Goal: Information Seeking & Learning: Learn about a topic

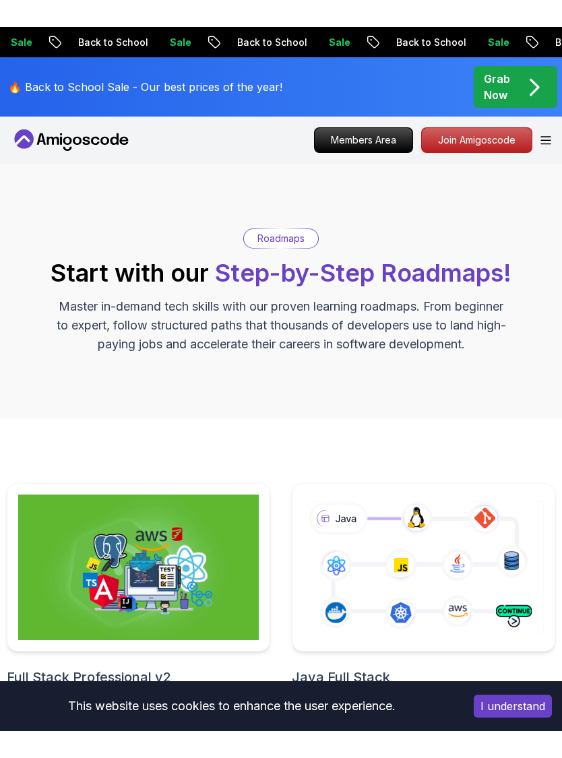
scroll to position [69, 0]
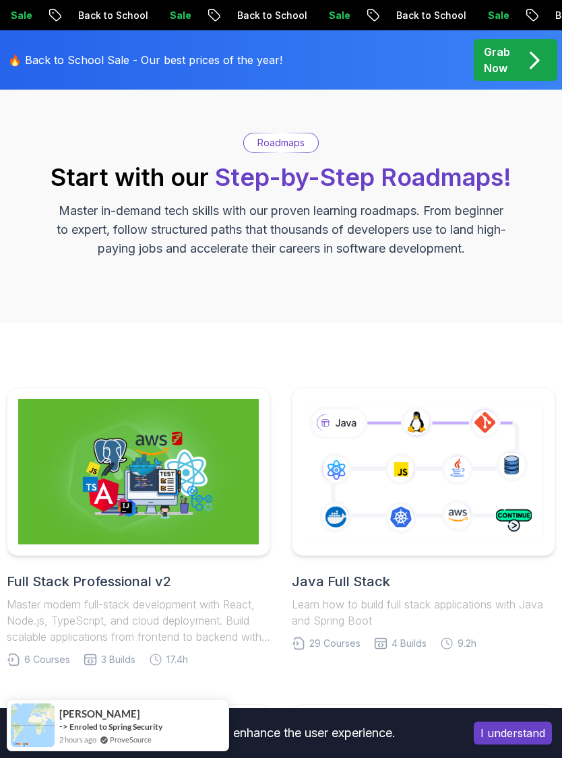
click at [471, 459] on icon at bounding box center [424, 472] width 246 height 137
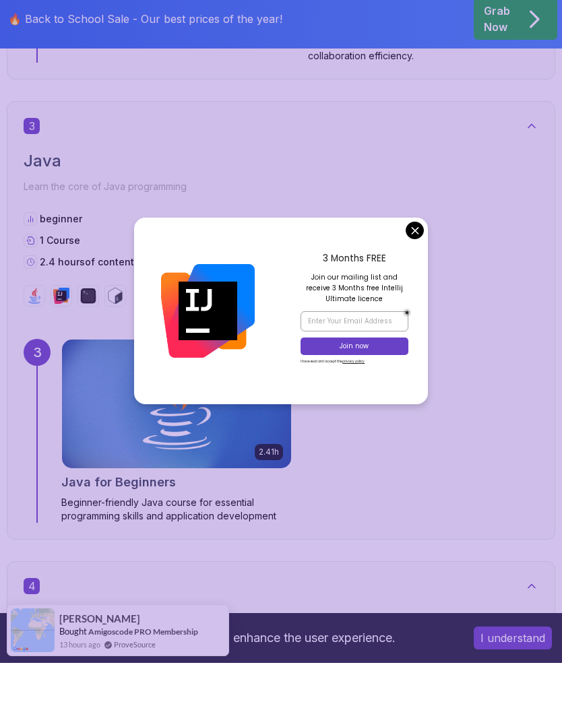
scroll to position [1875, 0]
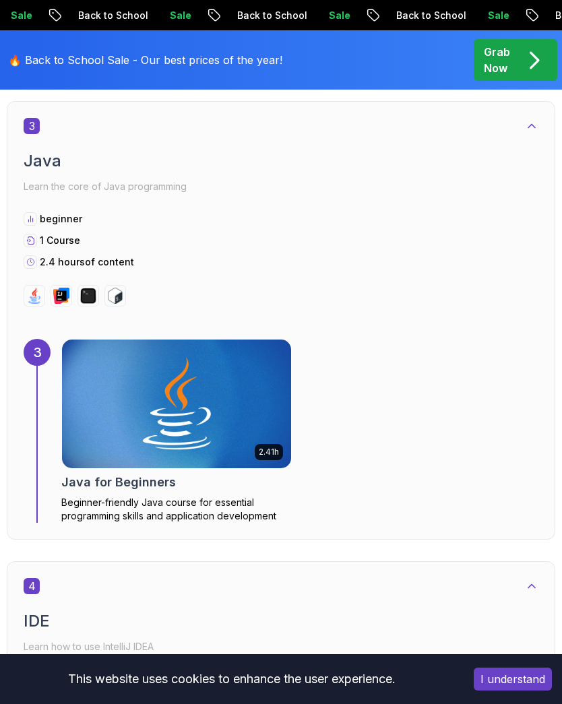
click at [418, 285] on div at bounding box center [281, 296] width 515 height 22
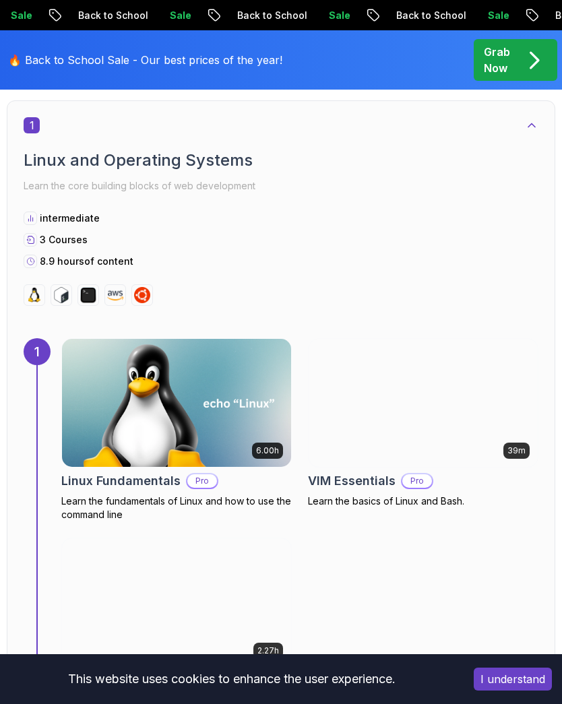
scroll to position [708, 0]
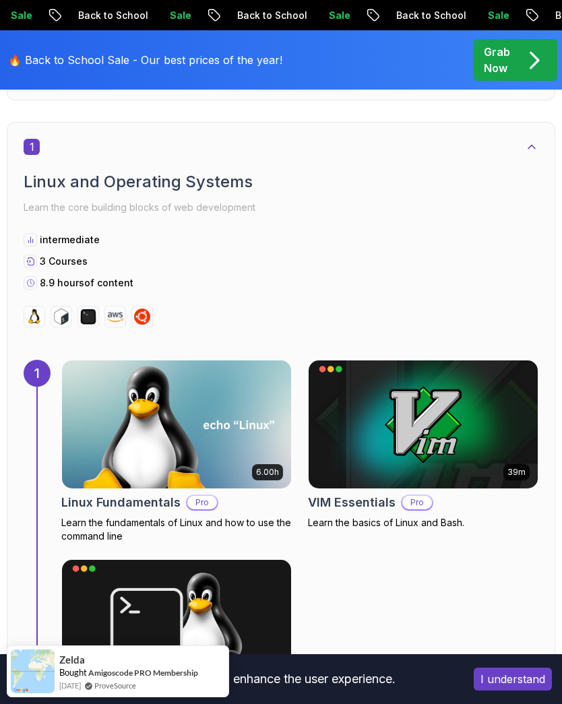
click at [270, 409] on img at bounding box center [176, 425] width 229 height 128
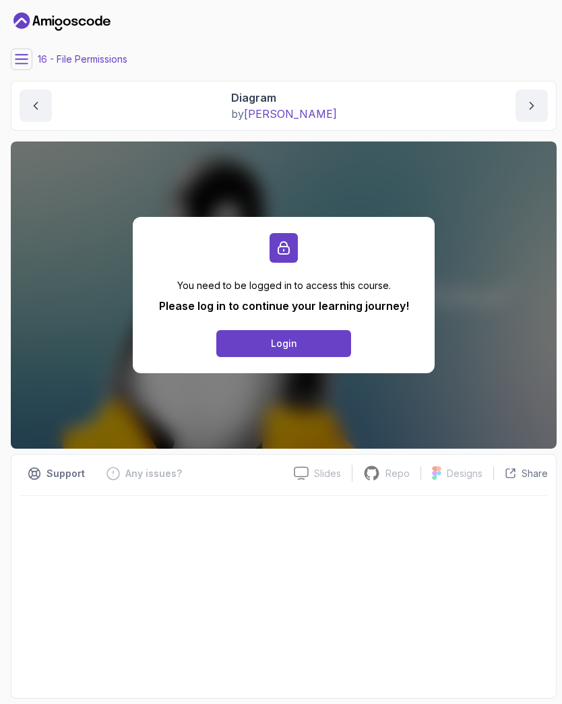
click at [333, 345] on button "Login" at bounding box center [283, 343] width 135 height 27
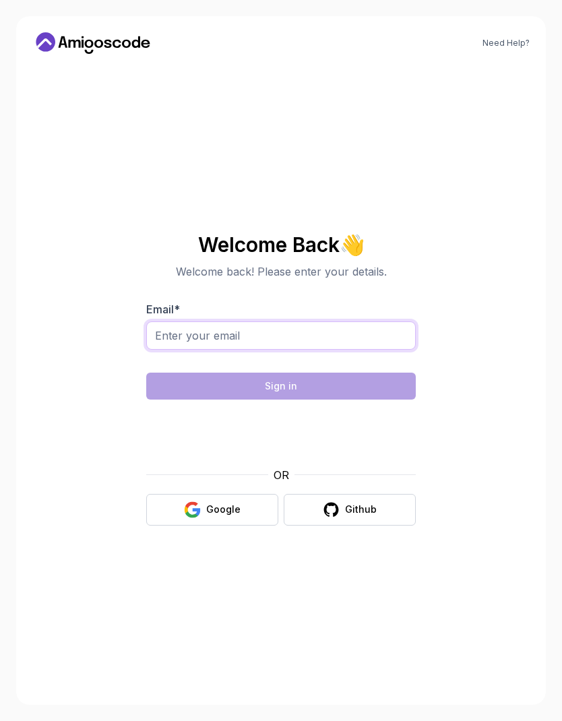
click at [370, 349] on input "Email *" at bounding box center [281, 336] width 270 height 28
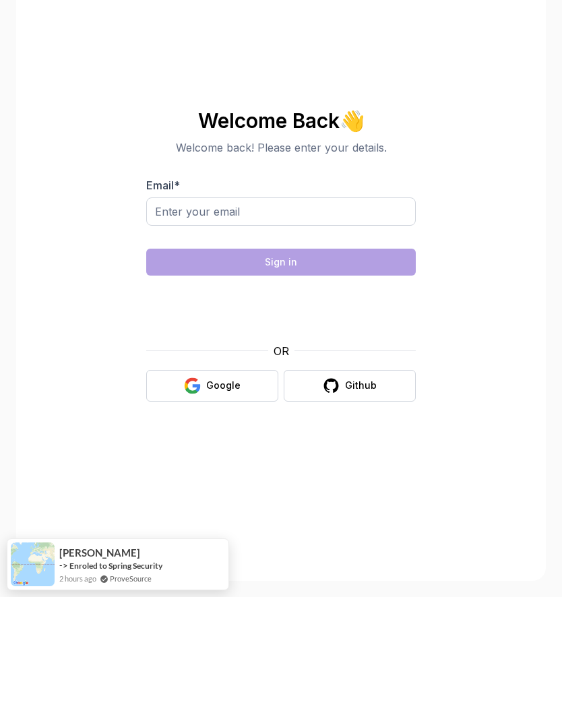
click at [248, 494] on button "Google" at bounding box center [212, 510] width 132 height 32
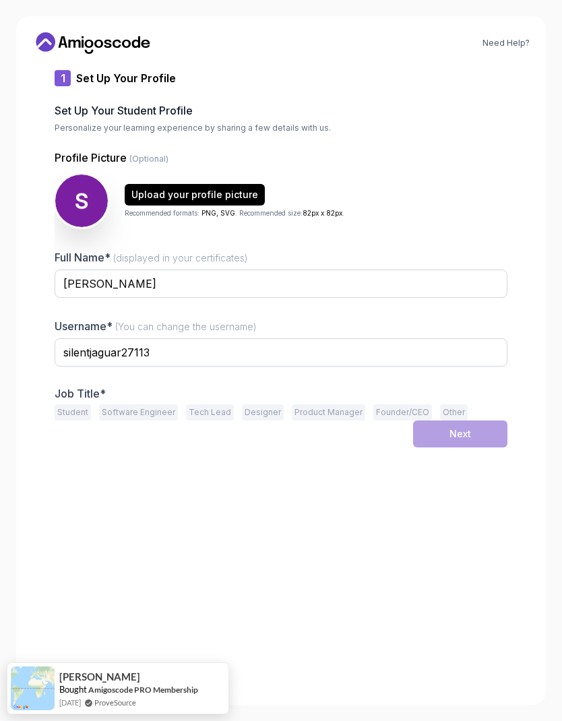
click at [71, 413] on button "Student" at bounding box center [73, 412] width 36 height 16
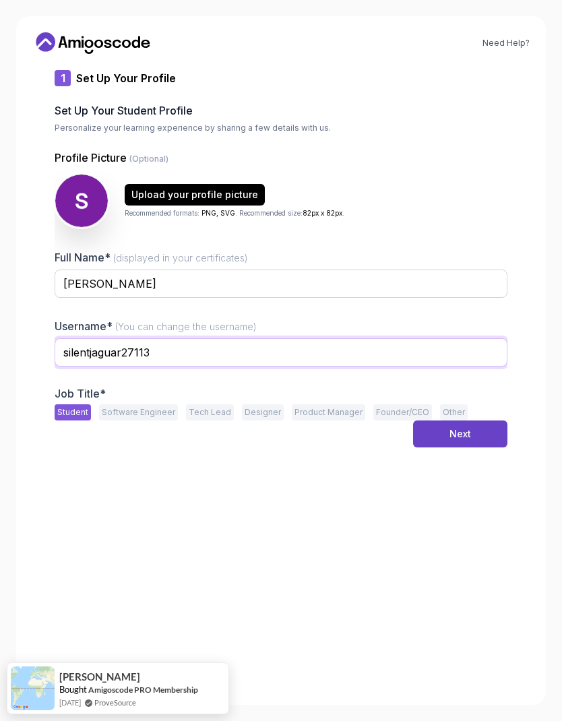
click at [170, 349] on input "silentjaguar27113" at bounding box center [281, 352] width 453 height 28
type input "s"
type input "Sid"
click at [463, 427] on button "Next" at bounding box center [460, 434] width 94 height 27
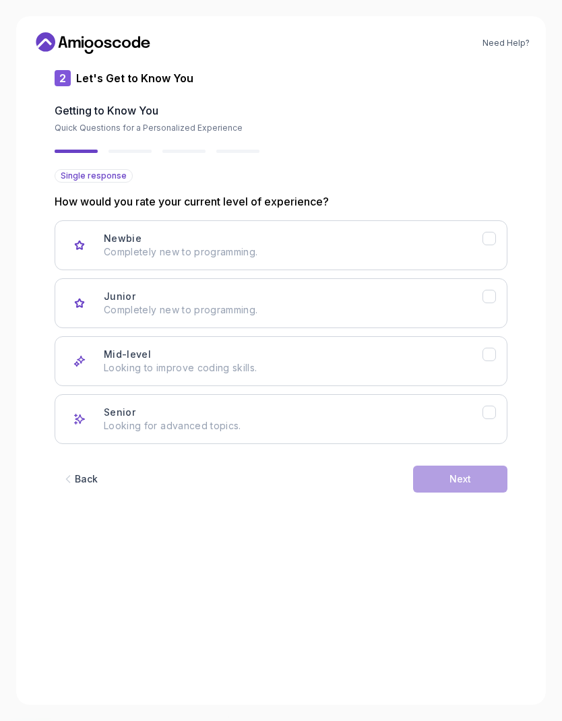
click at [280, 260] on button "Newbie Completely new to programming." at bounding box center [281, 245] width 453 height 50
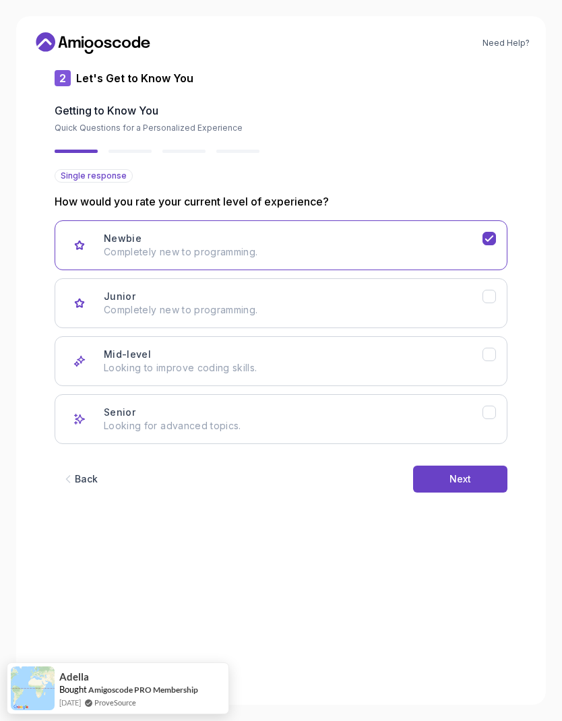
click at [452, 487] on button "Next" at bounding box center [460, 479] width 94 height 27
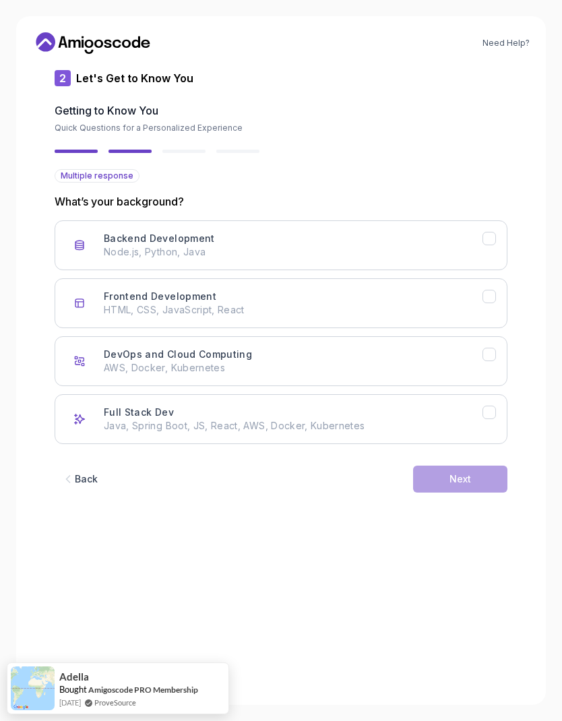
click at [338, 420] on p "Java, Spring Boot, JS, React, AWS, Docker, Kubernetes" at bounding box center [293, 425] width 379 height 13
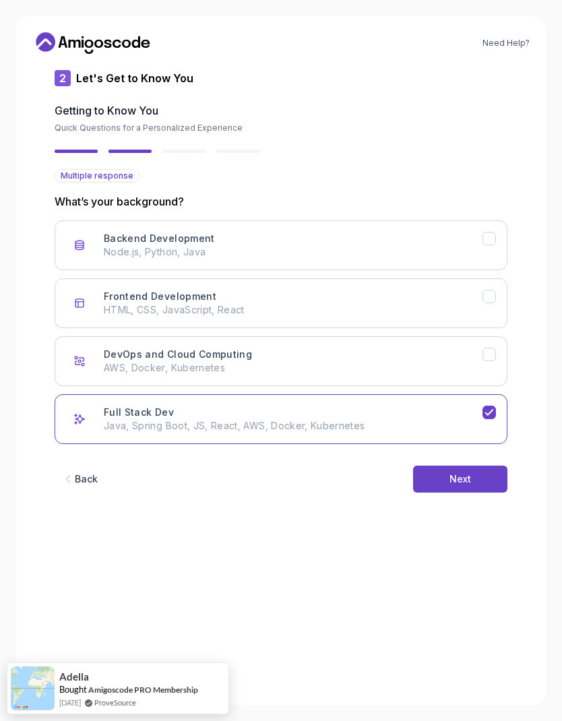
click at [464, 479] on div "Next" at bounding box center [461, 479] width 22 height 13
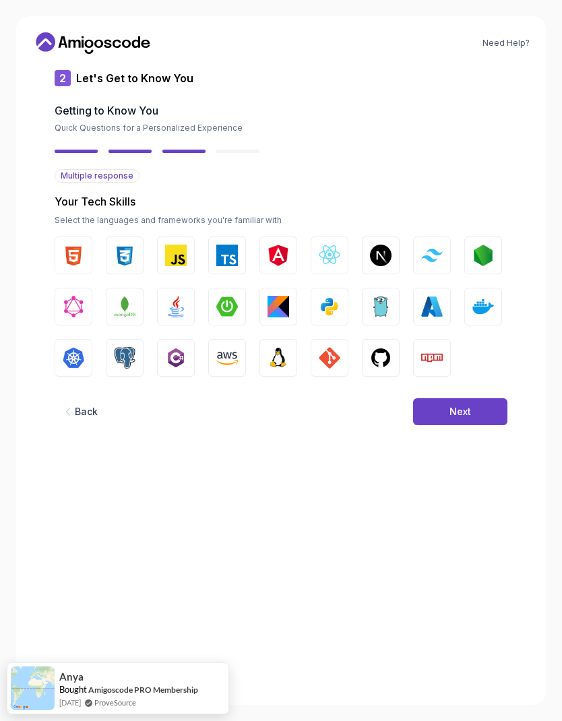
click at [185, 311] on img "button" at bounding box center [176, 307] width 22 height 22
click at [231, 303] on img "button" at bounding box center [227, 307] width 22 height 22
click at [494, 238] on button "Node.js" at bounding box center [483, 256] width 38 height 38
click at [489, 256] on img "button" at bounding box center [484, 256] width 22 height 22
click at [469, 417] on div "Next" at bounding box center [461, 411] width 22 height 13
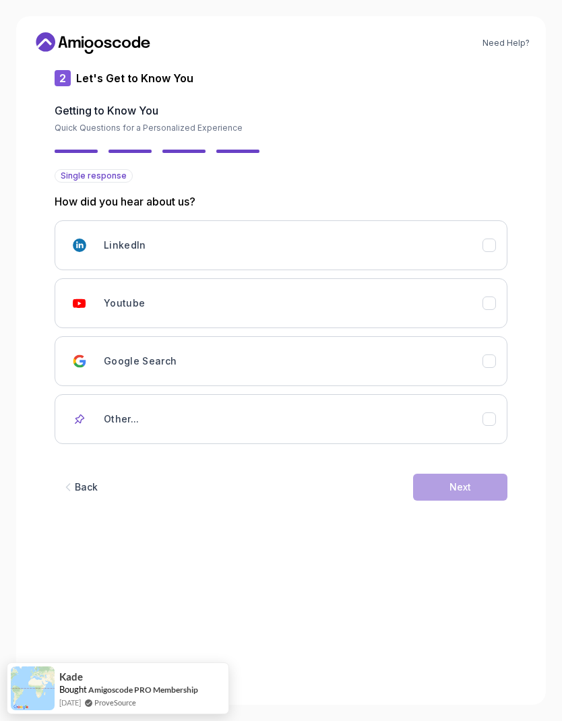
click at [324, 315] on div "Youtube" at bounding box center [293, 303] width 379 height 27
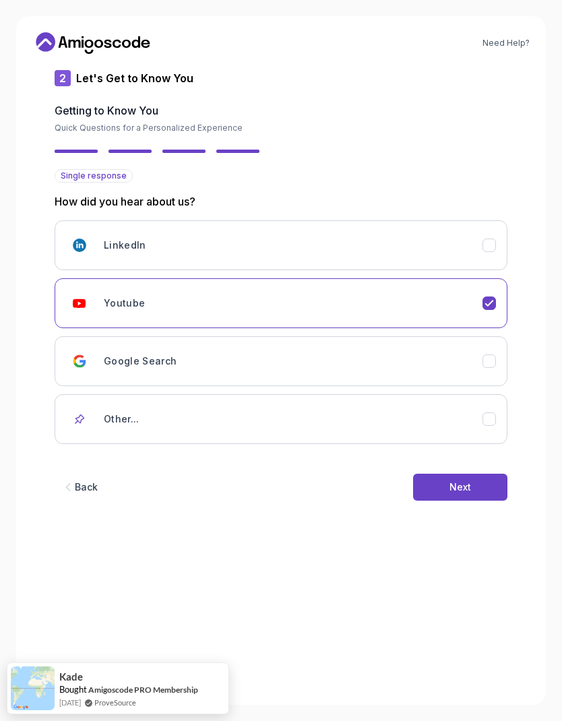
click at [476, 481] on button "Next" at bounding box center [460, 487] width 94 height 27
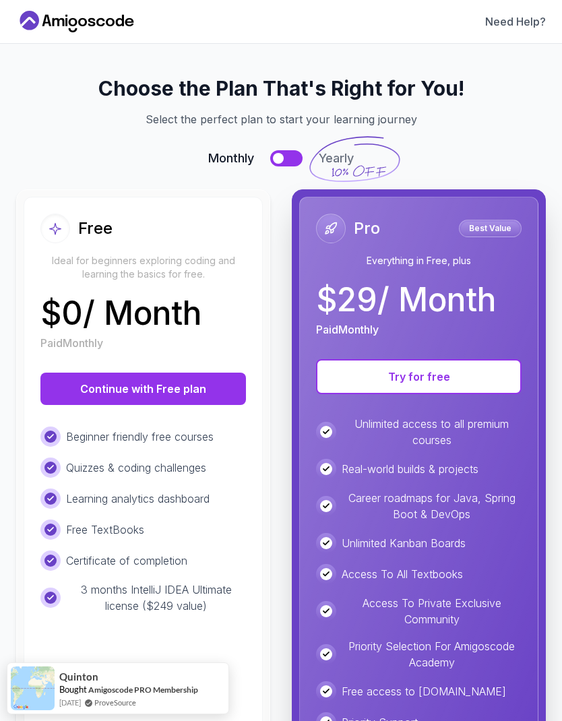
click at [211, 321] on div "$ 0 / Month Paid Monthly" at bounding box center [143, 324] width 206 height 54
click at [127, 316] on p "$ 0 / Month" at bounding box center [120, 313] width 161 height 32
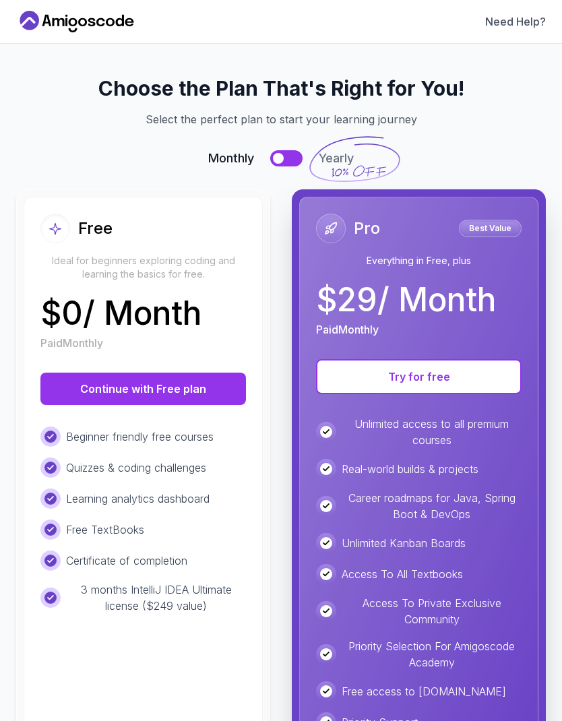
click at [175, 392] on button "Continue with Free plan" at bounding box center [143, 389] width 206 height 32
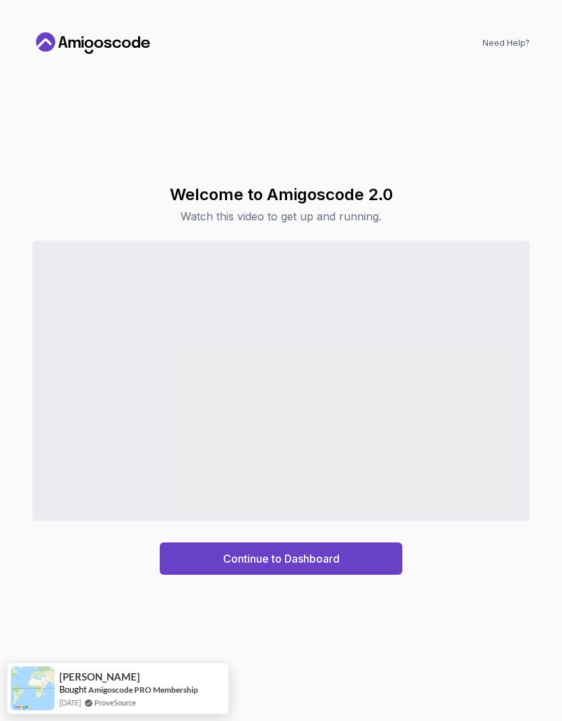
click at [340, 554] on div "Continue to Dashboard" at bounding box center [281, 559] width 117 height 16
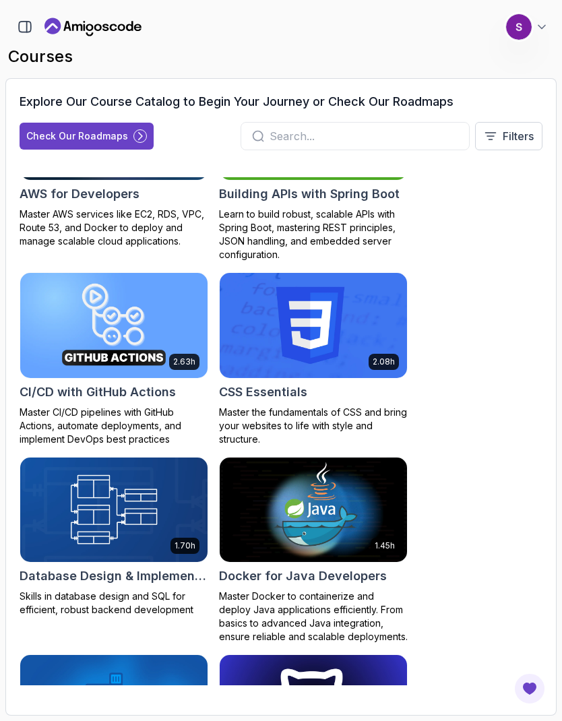
click at [114, 140] on div "Check Our Roadmaps" at bounding box center [77, 135] width 102 height 13
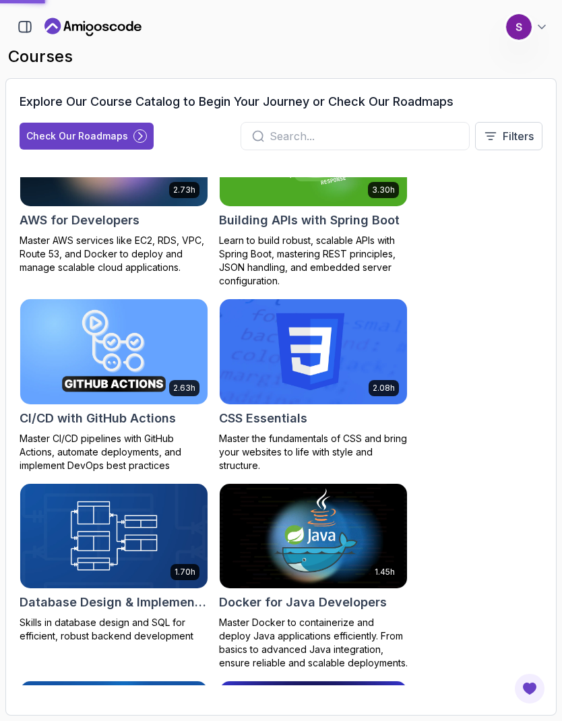
scroll to position [253, 0]
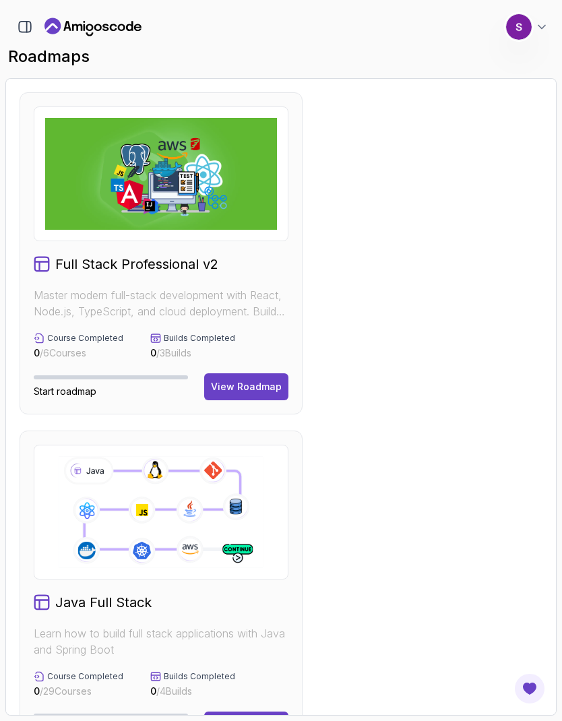
click at [125, 614] on div "Java Full Stack Learn how to build full stack applications with Java and Spring…" at bounding box center [161, 592] width 283 height 322
click at [208, 561] on icon at bounding box center [161, 512] width 208 height 116
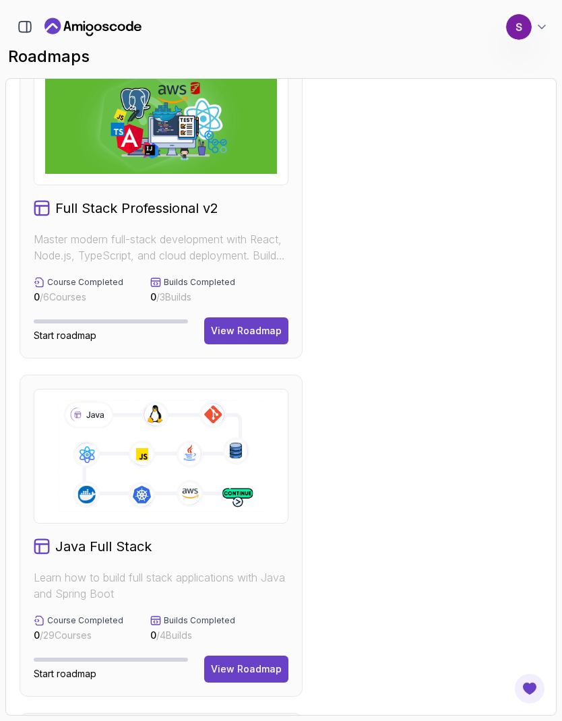
scroll to position [56, 0]
click at [245, 659] on button "View Roadmap" at bounding box center [246, 669] width 84 height 27
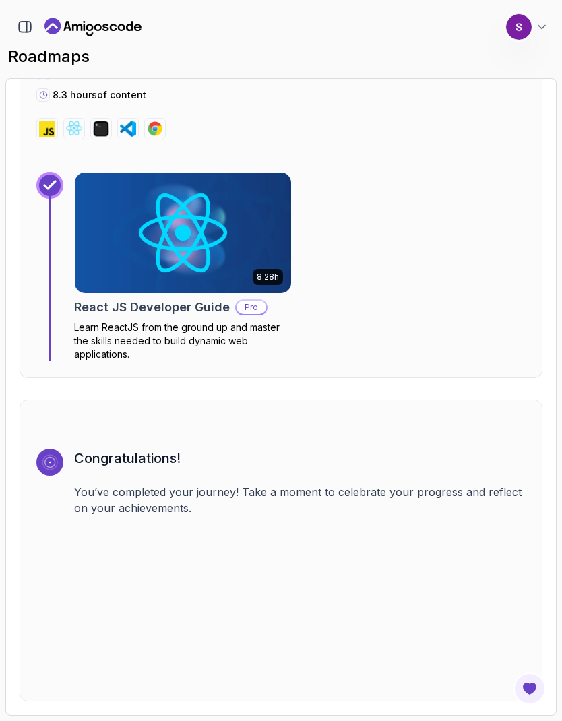
scroll to position [8828, 0]
